Goal: Task Accomplishment & Management: Manage account settings

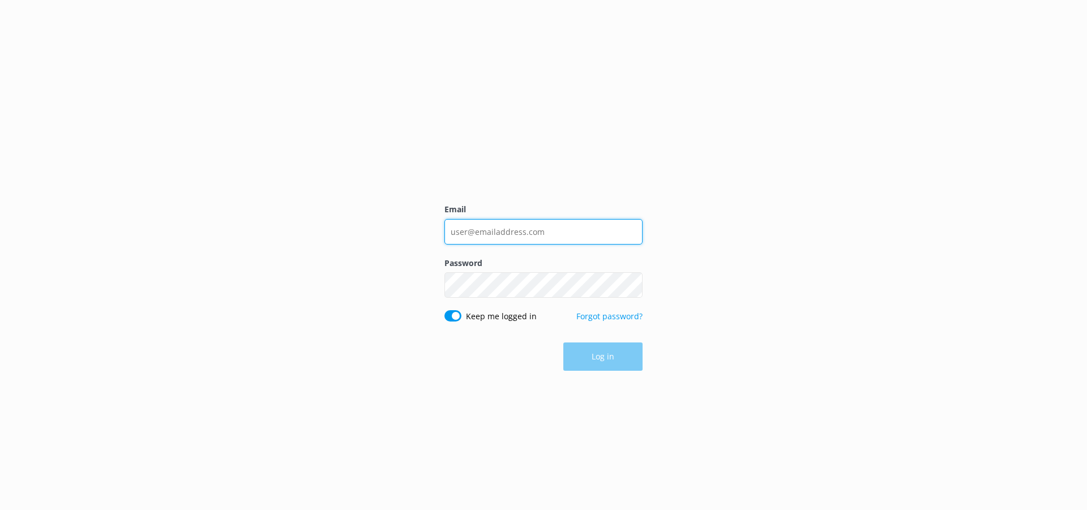
type input "[PERSON_NAME][EMAIL_ADDRESS][DOMAIN_NAME]"
